Goal: Obtain resource: Download file/media

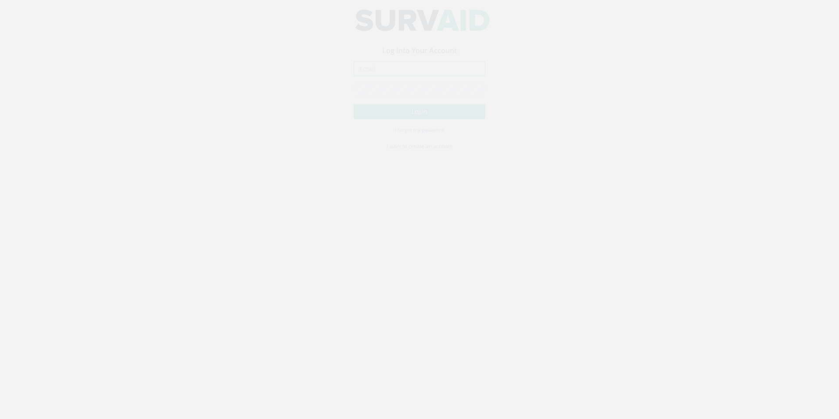
type input "[EMAIL_ADDRESS][PERSON_NAME][DOMAIN_NAME]"
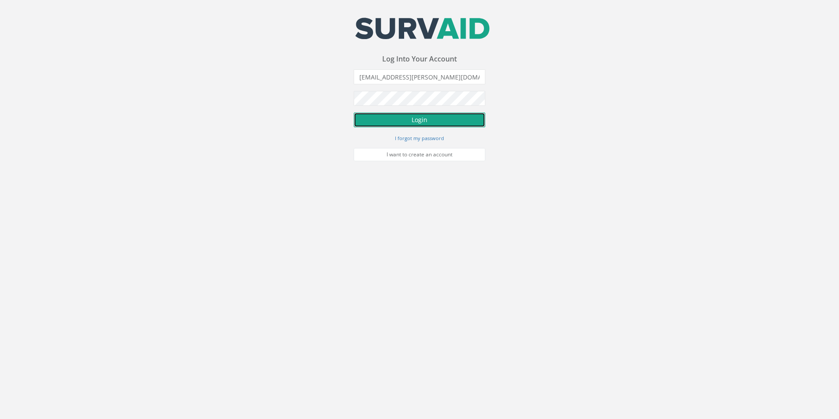
click at [414, 120] on button "Login" at bounding box center [420, 119] width 132 height 15
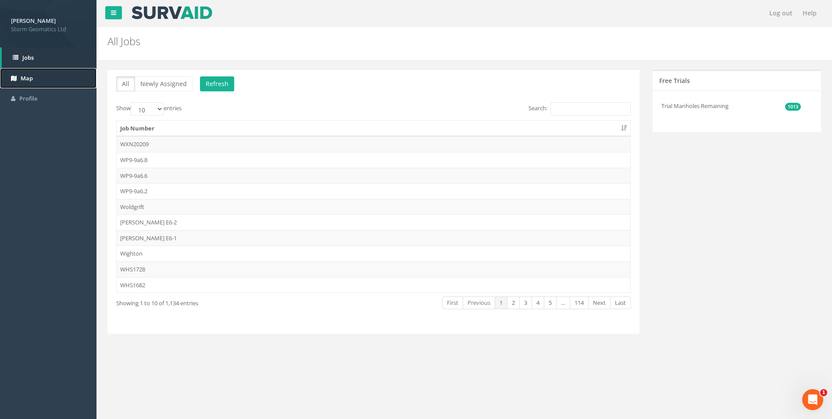
click at [45, 75] on link "Map" at bounding box center [48, 78] width 97 height 21
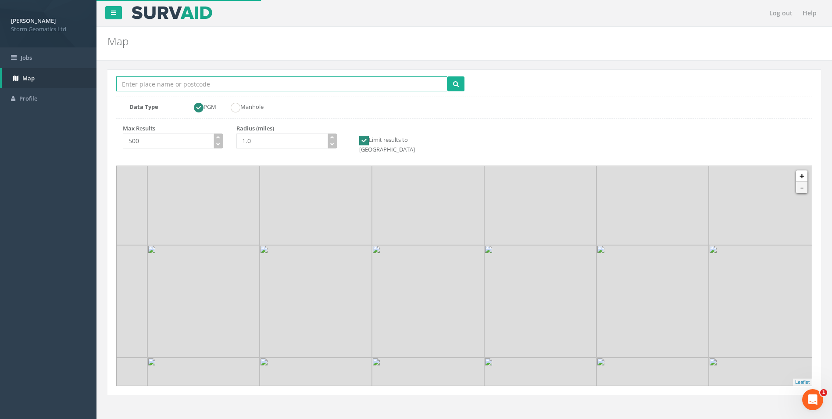
click at [233, 89] on input "Location Search Box" at bounding box center [281, 83] width 331 height 15
type input "[PERSON_NAME]"
click at [448, 76] on button "submit" at bounding box center [456, 83] width 17 height 15
click at [333, 137] on icon "button" at bounding box center [332, 137] width 4 height 4
click at [332, 137] on icon "button" at bounding box center [332, 137] width 4 height 4
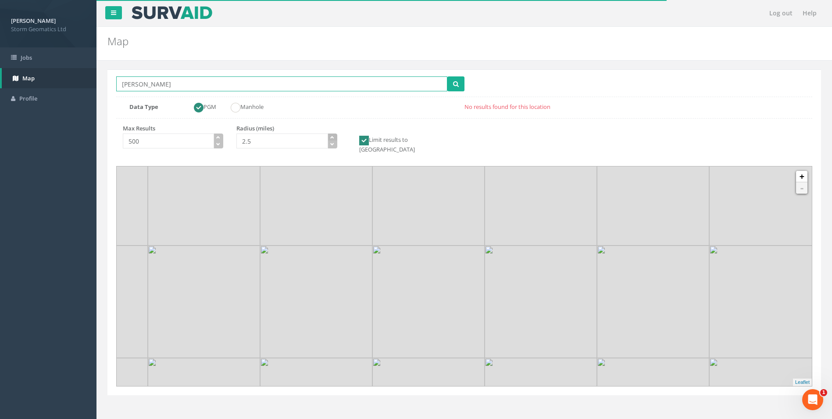
click at [332, 137] on icon "button" at bounding box center [332, 137] width 4 height 4
type input "3.5"
click at [333, 136] on icon "button" at bounding box center [332, 137] width 4 height 4
click at [470, 82] on div "Location Search Box [GEOGRAPHIC_DATA] Multiple Locations Found Data Type PGM Ma…" at bounding box center [464, 95] width 696 height 39
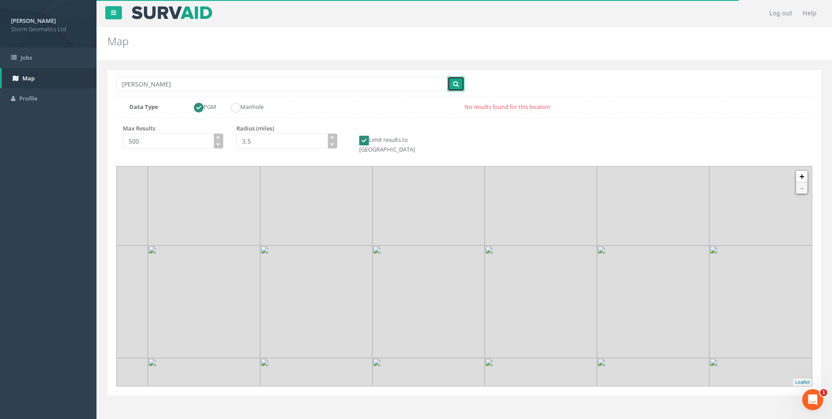
click at [459, 86] on button "submit" at bounding box center [456, 83] width 17 height 15
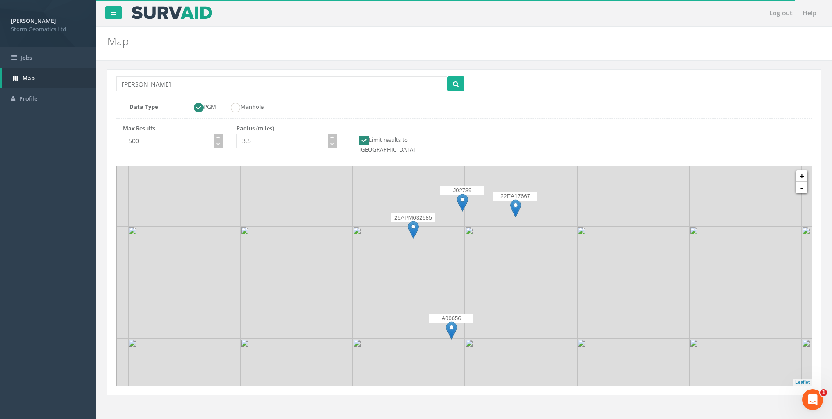
click at [516, 199] on img at bounding box center [515, 208] width 11 height 18
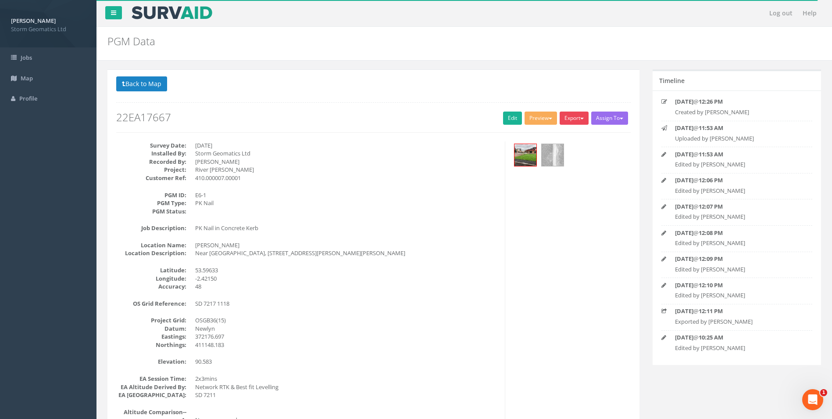
click at [568, 119] on button "Export" at bounding box center [574, 117] width 29 height 13
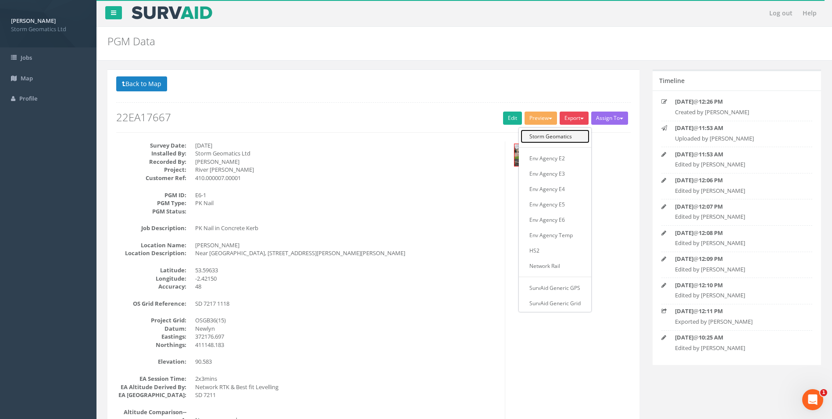
click at [560, 135] on link "Storm Geomatics" at bounding box center [555, 136] width 69 height 14
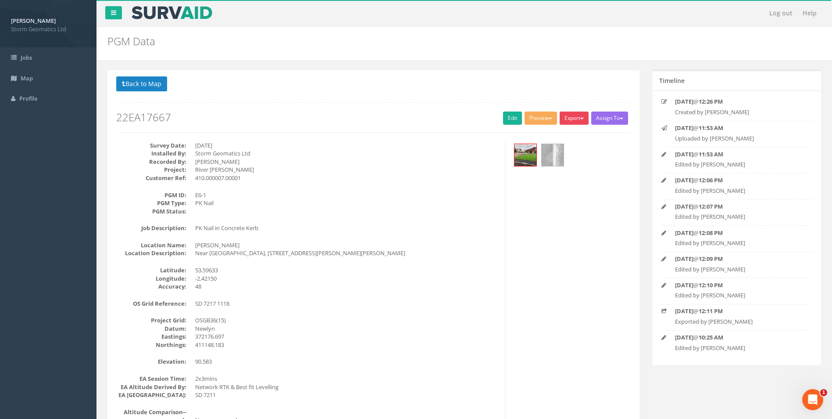
click at [569, 122] on button "Export" at bounding box center [574, 117] width 29 height 13
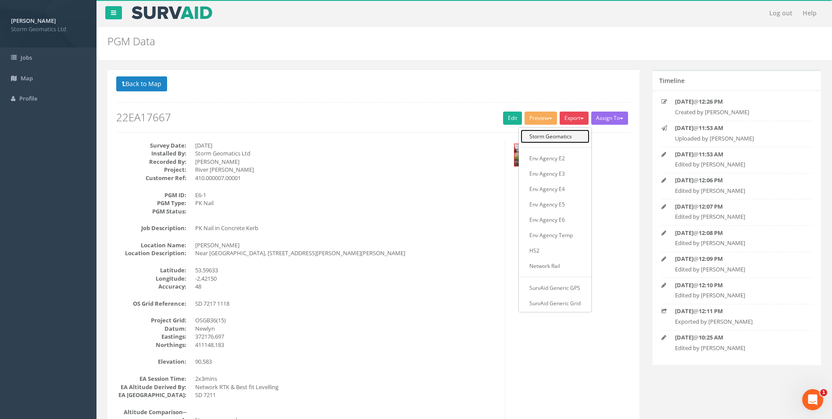
click at [555, 133] on link "Storm Geomatics" at bounding box center [555, 136] width 69 height 14
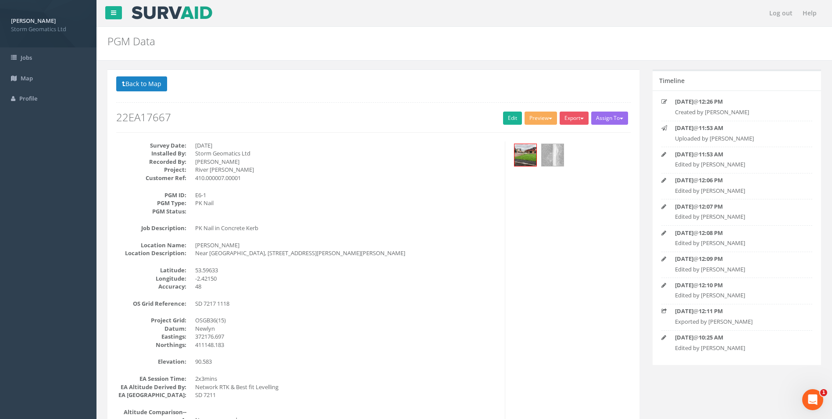
click at [549, 56] on div "PGM Data PGMs for Job 22EA17667" at bounding box center [465, 44] width 736 height 34
click at [536, 118] on button "Preview" at bounding box center [541, 117] width 32 height 13
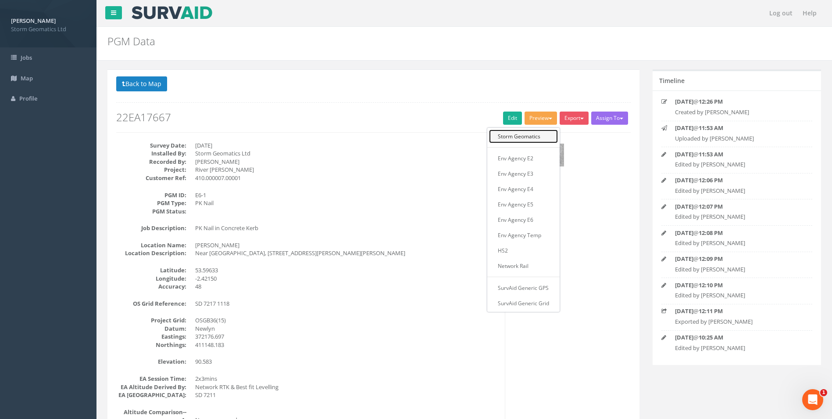
click at [534, 136] on link "Storm Geomatics" at bounding box center [523, 136] width 69 height 14
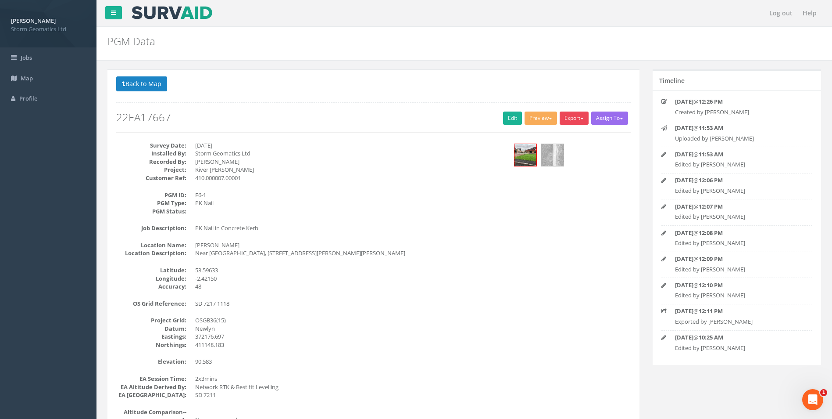
click at [578, 120] on button "Export" at bounding box center [574, 117] width 29 height 13
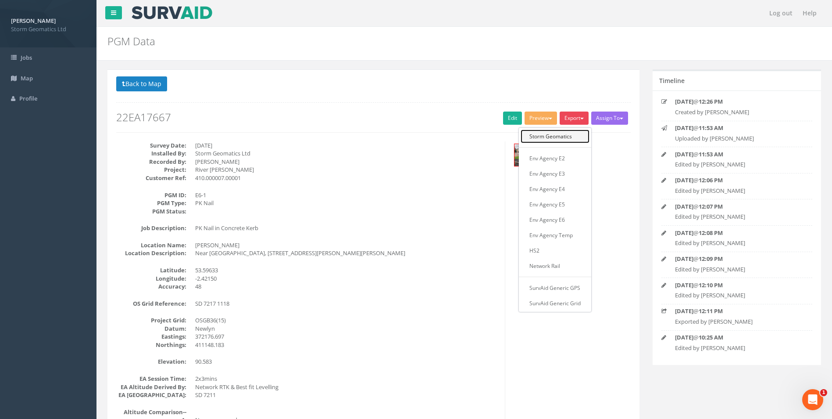
click at [561, 136] on link "Storm Geomatics" at bounding box center [555, 136] width 69 height 14
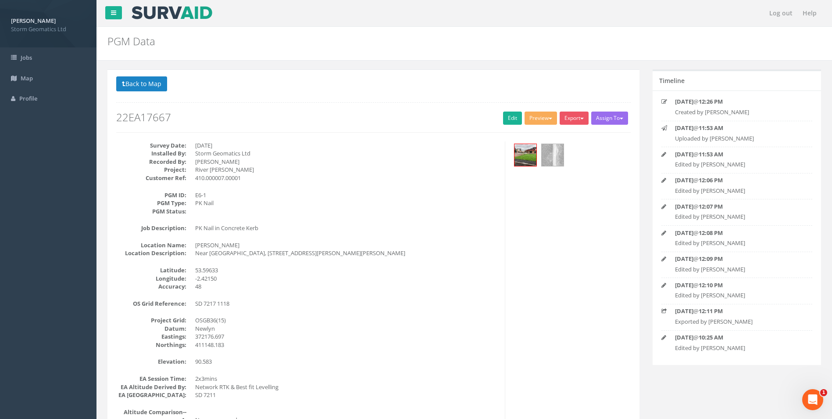
click at [561, 136] on div "Back to 22EA17667 PGMs Back to Map Assign To No Companies Added Export Storm Ge…" at bounding box center [374, 108] width 528 height 64
click at [512, 120] on link "Edit" at bounding box center [512, 117] width 19 height 13
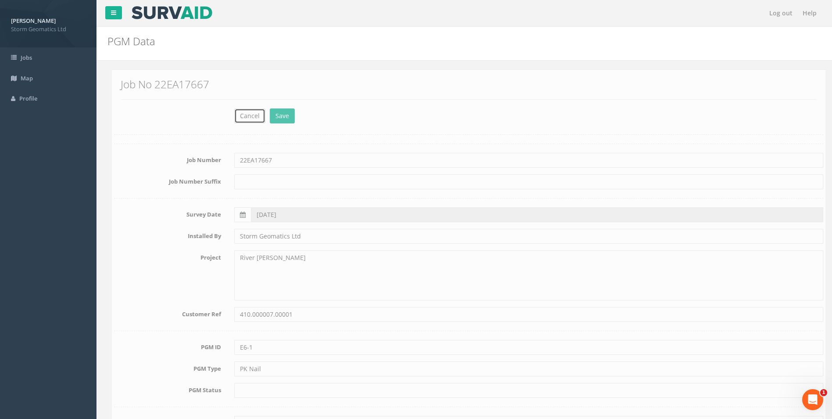
click at [239, 120] on button "Cancel" at bounding box center [245, 115] width 31 height 15
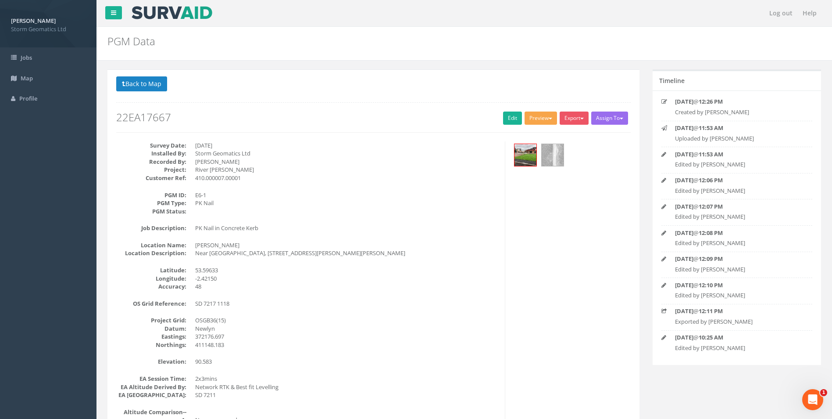
click at [541, 113] on button "Preview" at bounding box center [541, 117] width 32 height 13
click at [512, 136] on link "Storm Geomatics" at bounding box center [523, 136] width 69 height 14
drag, startPoint x: 342, startPoint y: 105, endPoint x: 326, endPoint y: 90, distance: 23.0
click at [318, 90] on p "Back to 22EA17667 PGMs Back to Map" at bounding box center [373, 84] width 515 height 17
click at [567, 118] on button "Export" at bounding box center [574, 117] width 29 height 13
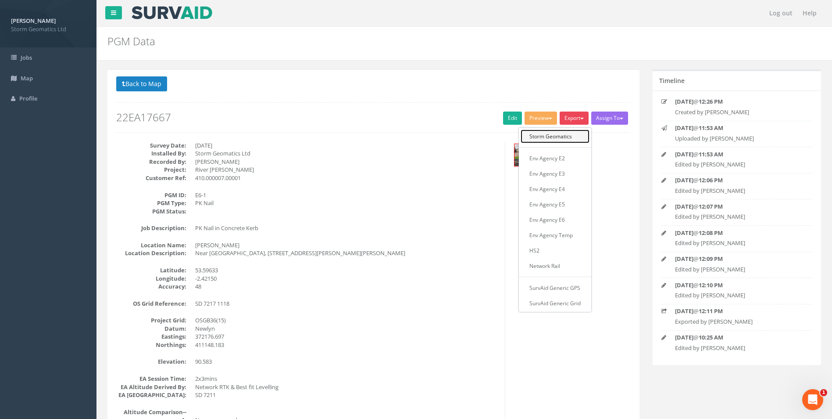
click at [563, 135] on link "Storm Geomatics" at bounding box center [555, 136] width 69 height 14
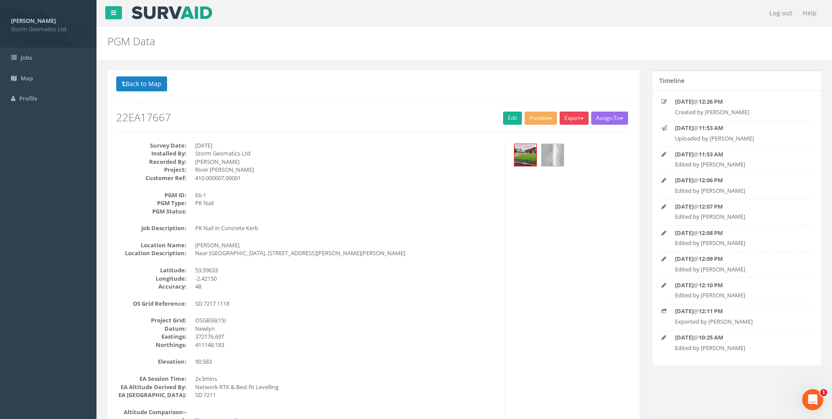
click at [570, 120] on button "Export" at bounding box center [574, 117] width 29 height 13
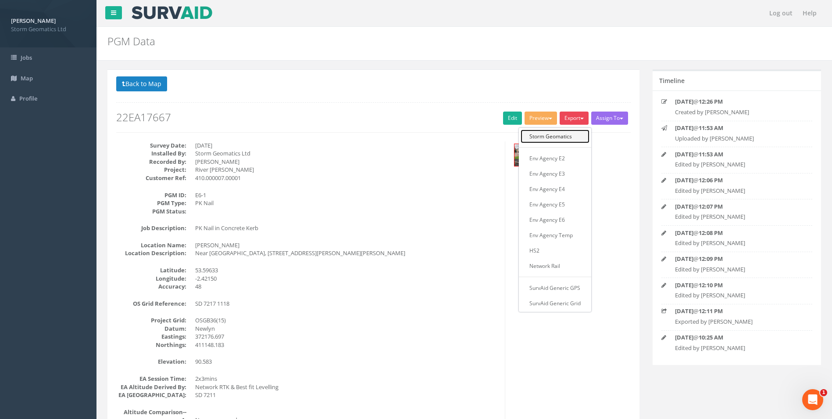
click at [560, 138] on link "Storm Geomatics" at bounding box center [555, 136] width 69 height 14
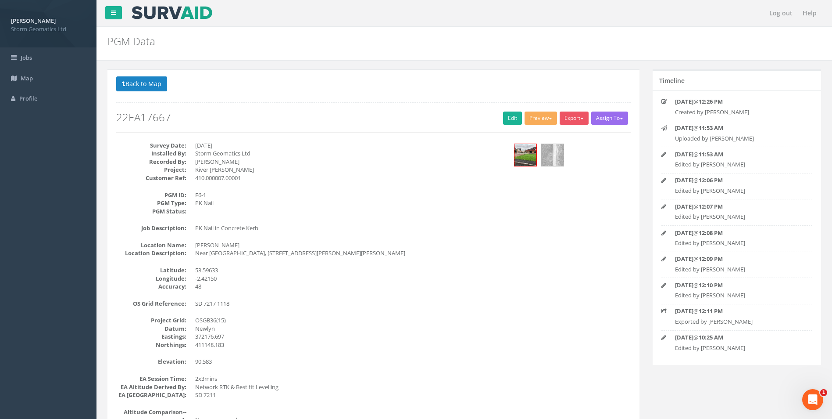
drag, startPoint x: 296, startPoint y: 190, endPoint x: 294, endPoint y: 186, distance: 5.1
click at [296, 189] on div "Survey Date: [DATE] Installed By: Storm Geomatics Ltd Recorded By: [PERSON_NAME…" at bounding box center [308, 337] width 396 height 392
click at [576, 114] on button "Export" at bounding box center [574, 117] width 29 height 13
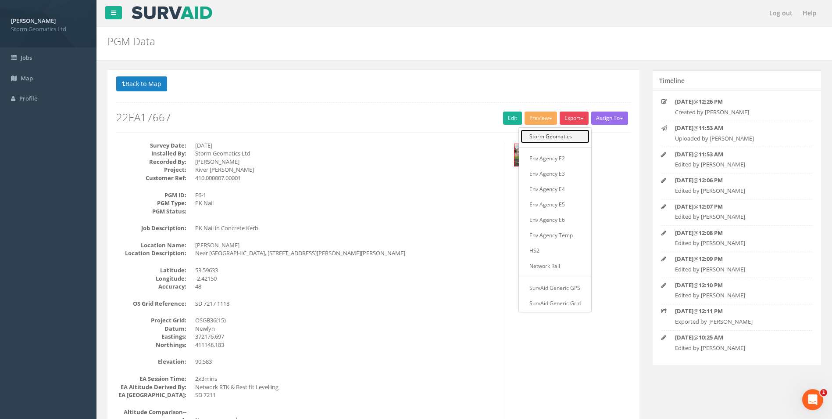
click at [563, 136] on link "Storm Geomatics" at bounding box center [555, 136] width 69 height 14
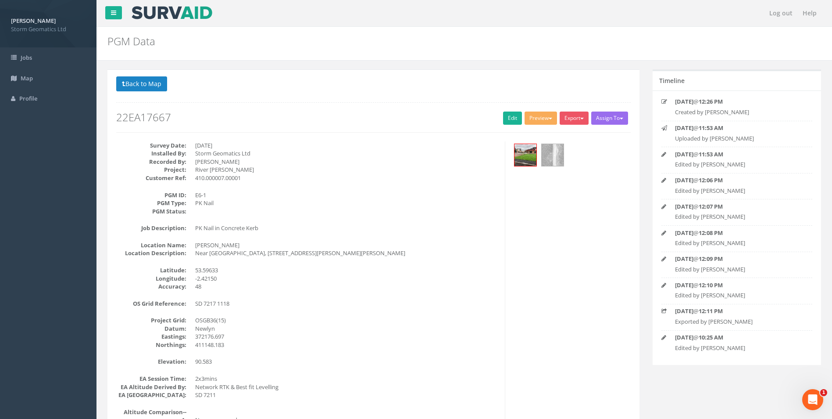
drag, startPoint x: 575, startPoint y: 117, endPoint x: 423, endPoint y: 165, distance: 158.8
click at [423, 165] on dd "[PERSON_NAME]" at bounding box center [346, 162] width 303 height 8
